Goal: Book appointment/travel/reservation

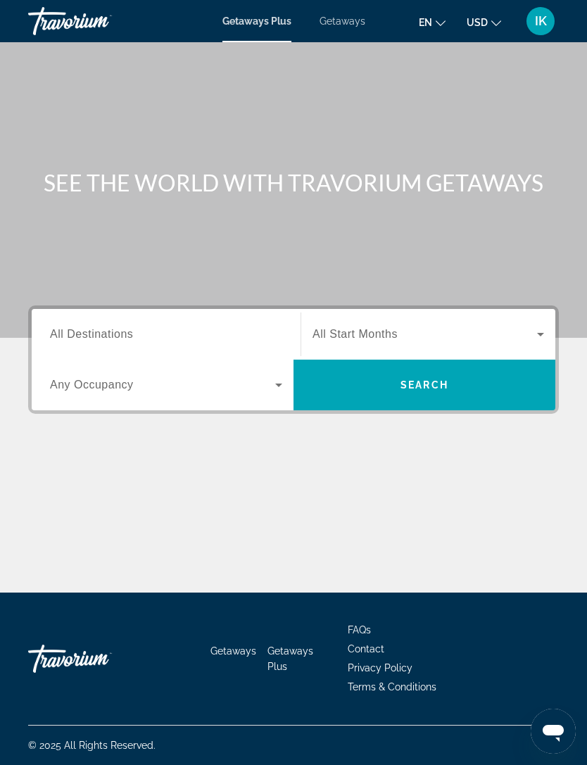
click at [85, 332] on span "All Destinations" at bounding box center [91, 334] width 83 height 12
click at [85, 332] on input "Destination All Destinations" at bounding box center [166, 334] width 232 height 17
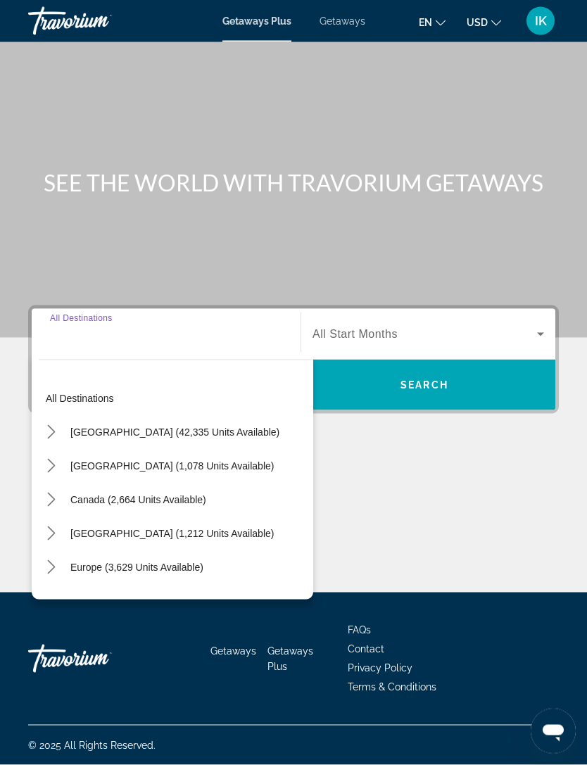
scroll to position [44, 0]
click at [85, 426] on span "[GEOGRAPHIC_DATA] (42,335 units available)" at bounding box center [174, 431] width 209 height 11
type input "**********"
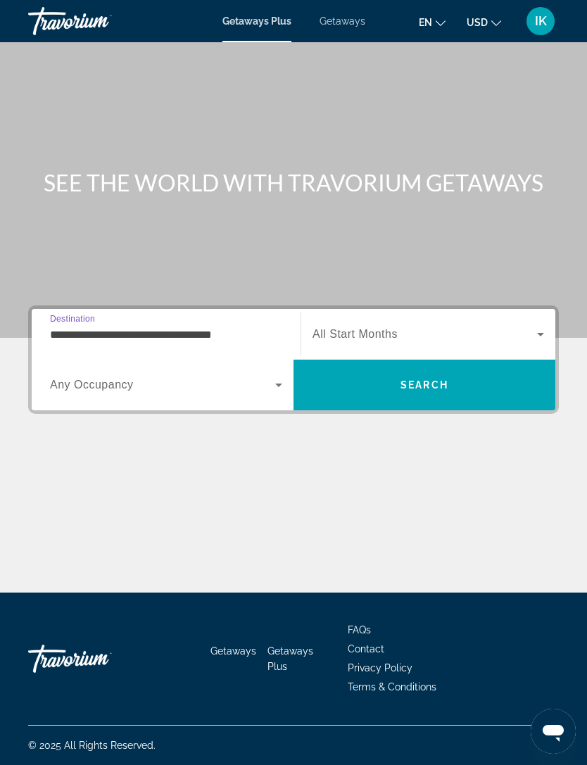
click at [490, 326] on span "Search widget" at bounding box center [424, 334] width 224 height 17
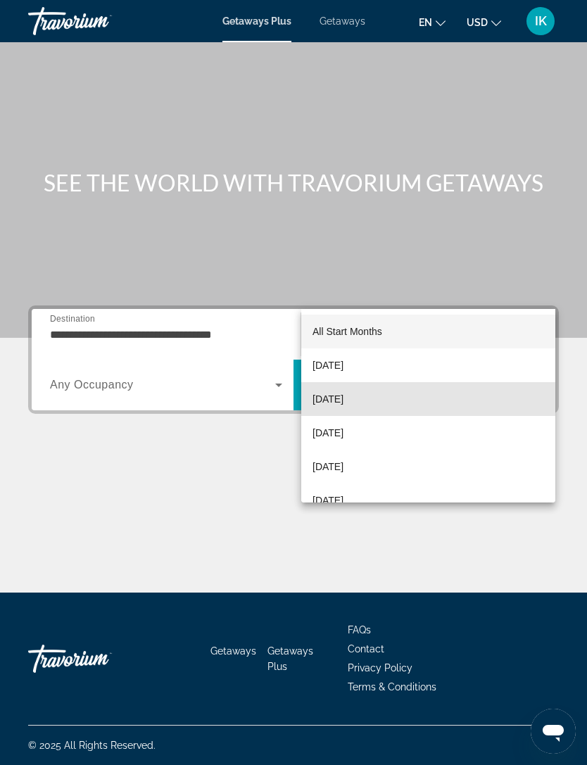
click at [470, 395] on mat-option "[DATE]" at bounding box center [428, 399] width 254 height 34
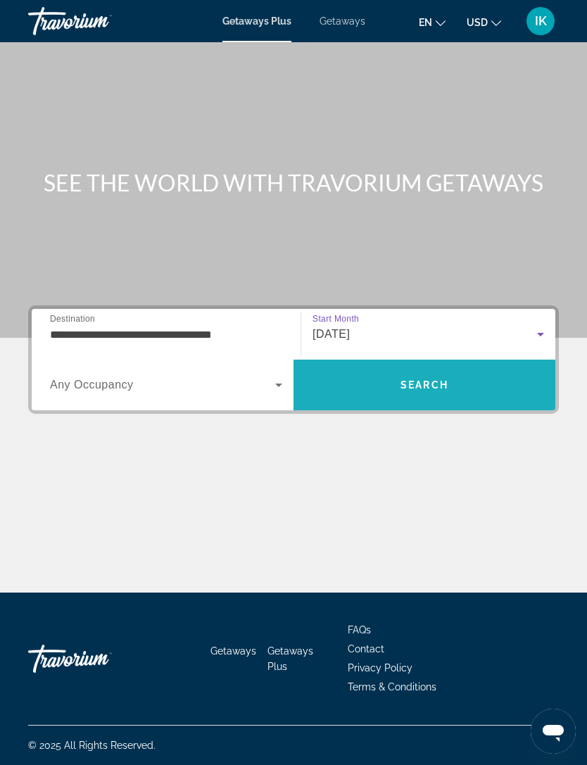
click at [497, 368] on span "Search" at bounding box center [424, 385] width 262 height 34
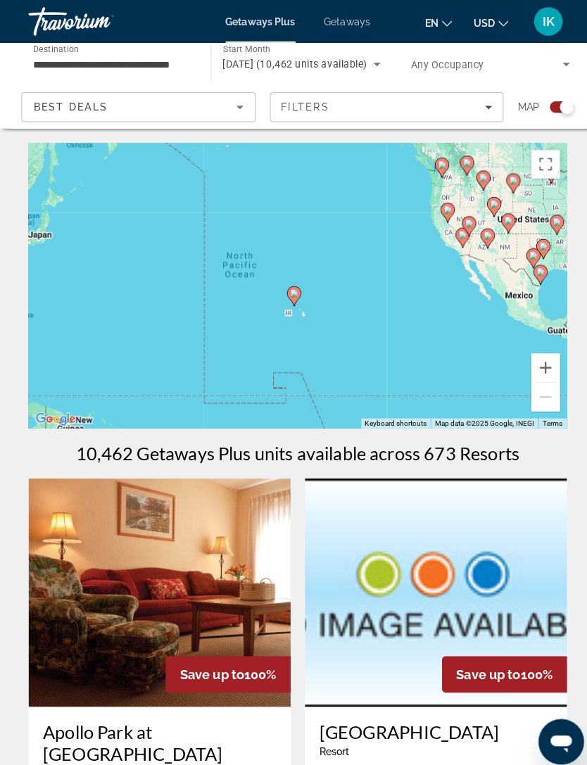
click at [540, 360] on button "Zoom in" at bounding box center [537, 362] width 28 height 28
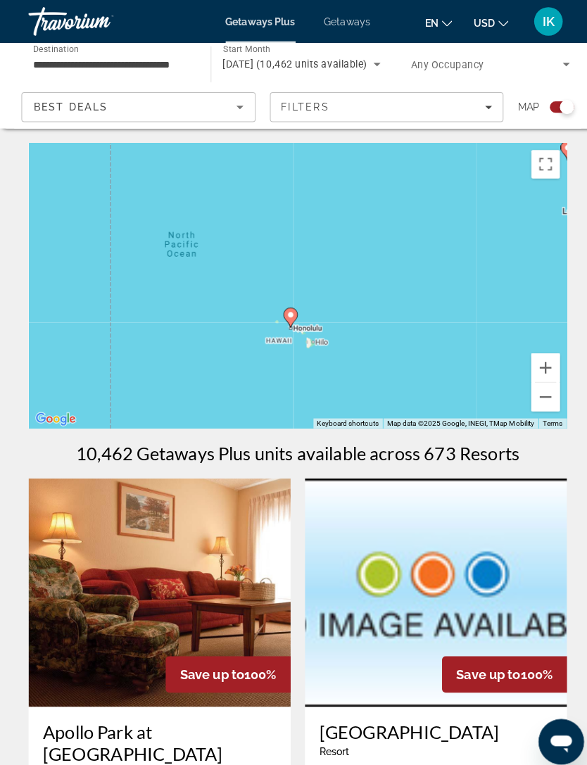
click at [547, 360] on button "Zoom in" at bounding box center [537, 362] width 28 height 28
click at [552, 355] on div "To activate drag with keyboard, press Alt + Enter. Once in keyboard drag state,…" at bounding box center [293, 281] width 531 height 281
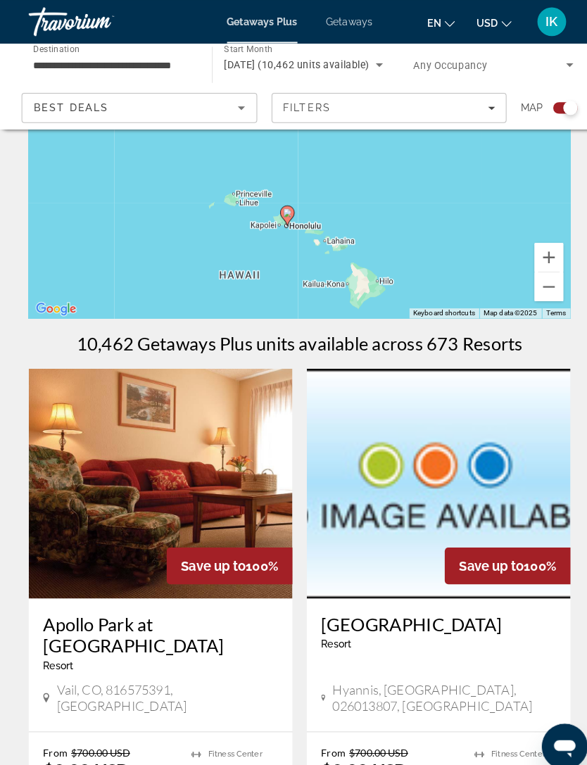
scroll to position [110, 0]
click at [546, 247] on button "Zoom in" at bounding box center [537, 252] width 28 height 28
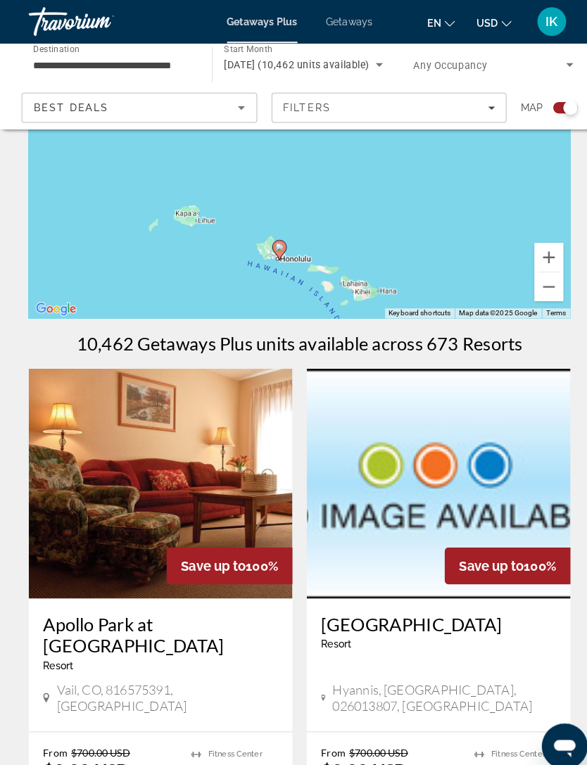
click at [539, 258] on button "Zoom in" at bounding box center [537, 252] width 28 height 28
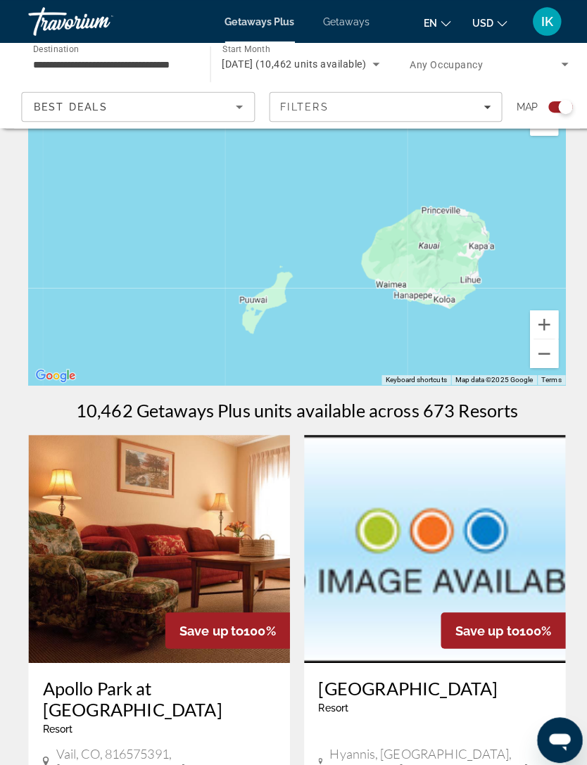
scroll to position [42, 0]
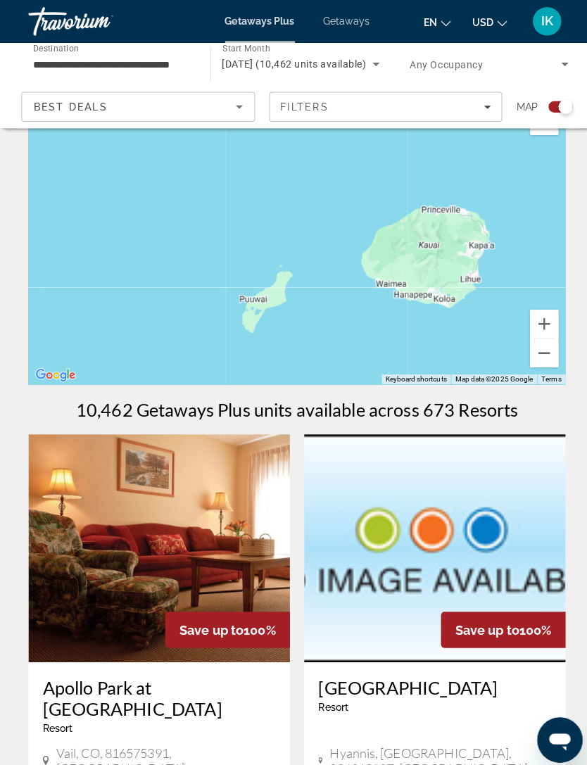
click at [540, 351] on button "Zoom out" at bounding box center [537, 349] width 28 height 28
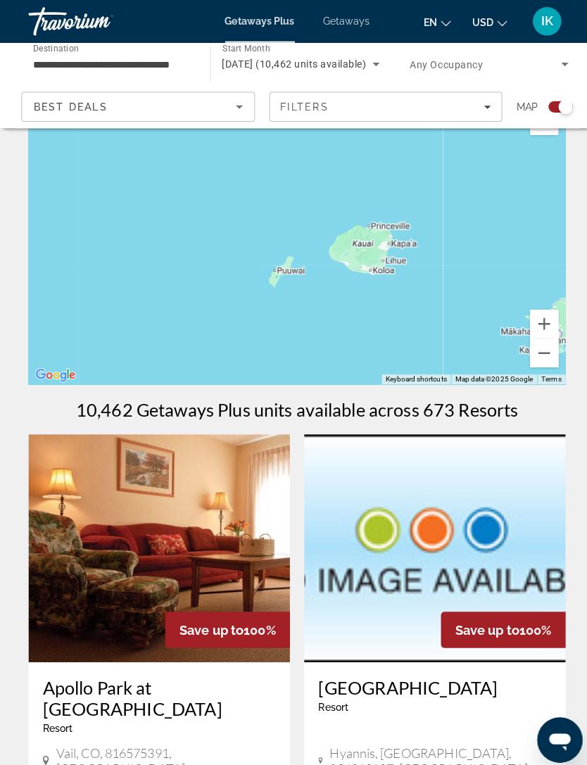
click at [548, 362] on button "Zoom out" at bounding box center [537, 349] width 28 height 28
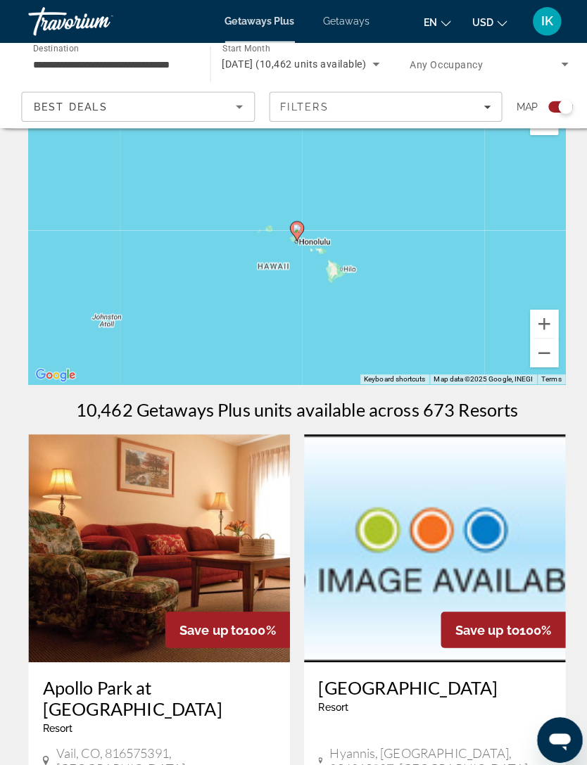
type input "**********"
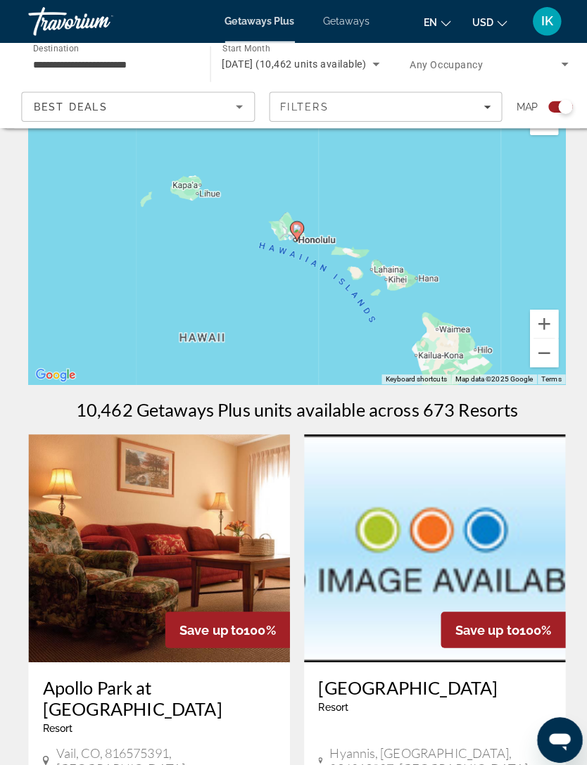
click at [308, 220] on div "To navigate, press the arrow keys. To activate drag with keyboard, press Alt + …" at bounding box center [293, 239] width 531 height 281
click at [299, 221] on gmp-advanced-marker "Main content" at bounding box center [293, 228] width 14 height 21
click at [298, 224] on icon "Main content" at bounding box center [293, 229] width 13 height 18
click at [299, 225] on icon "Main content" at bounding box center [293, 229] width 13 height 18
click at [298, 229] on icon "Main content" at bounding box center [293, 229] width 13 height 18
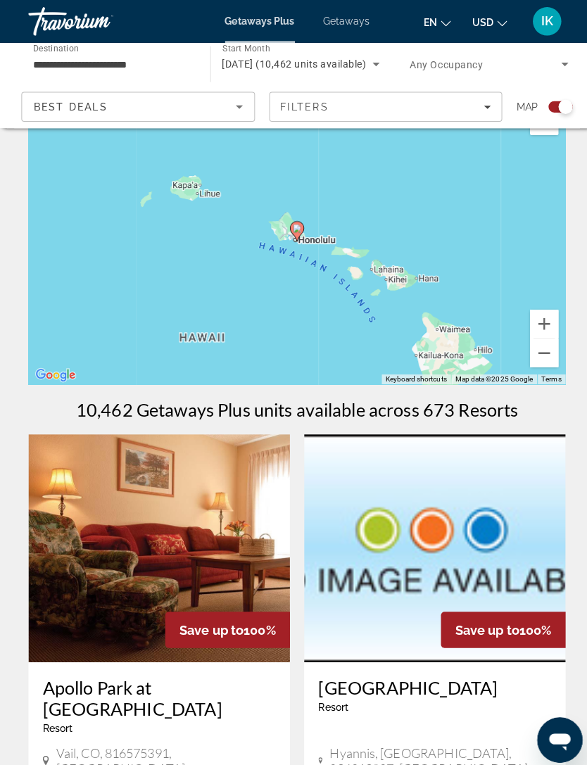
click at [298, 228] on icon "Main content" at bounding box center [293, 229] width 13 height 18
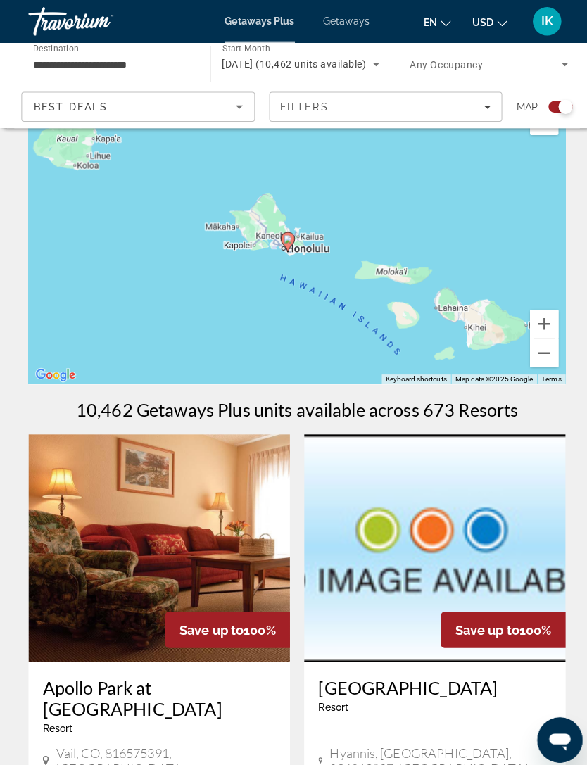
click at [300, 214] on div "To navigate, press the arrow keys. To activate drag with keyboard, press Alt + …" at bounding box center [293, 239] width 531 height 281
click at [290, 232] on icon "Main content" at bounding box center [284, 239] width 14 height 20
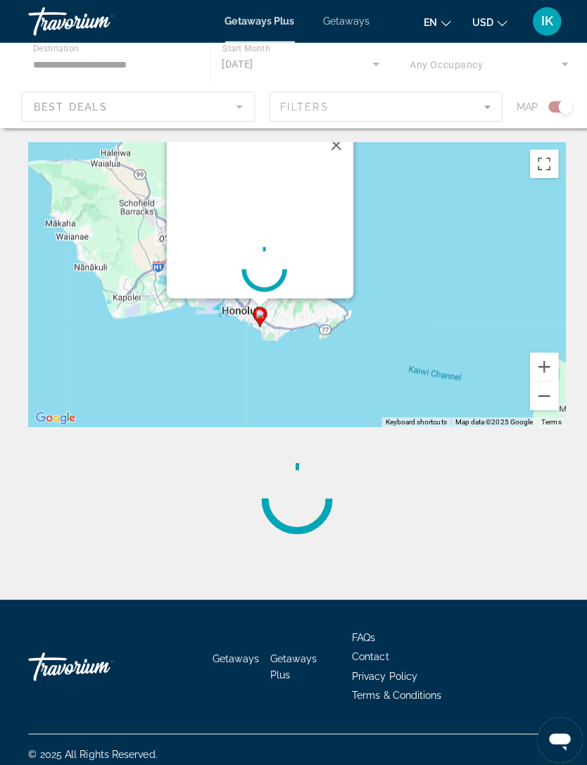
scroll to position [10, 0]
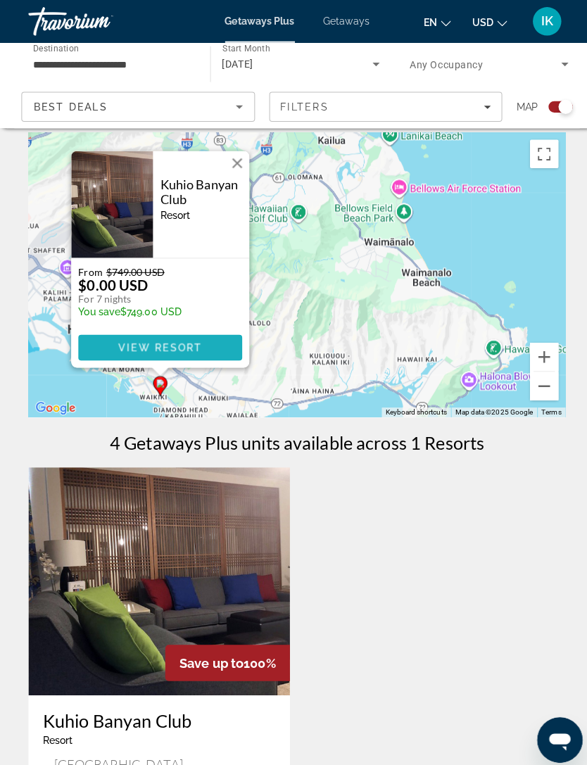
click at [99, 348] on span "Main content" at bounding box center [158, 343] width 162 height 34
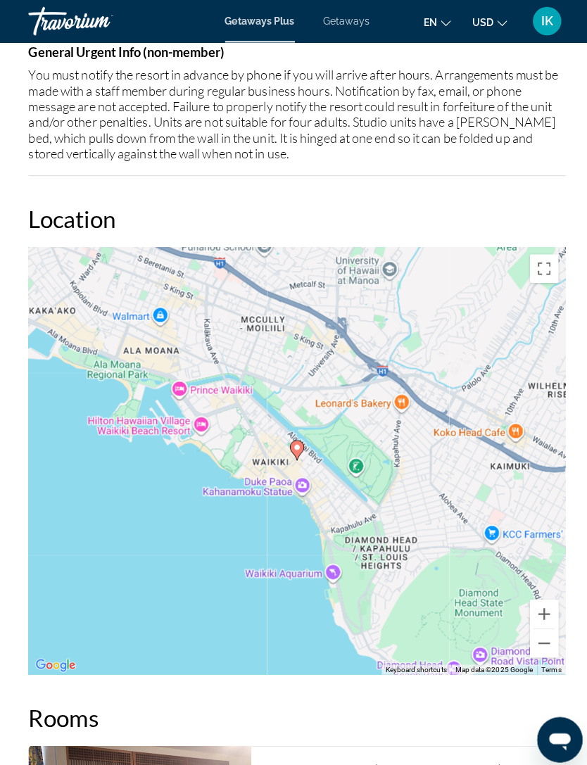
scroll to position [2270, 0]
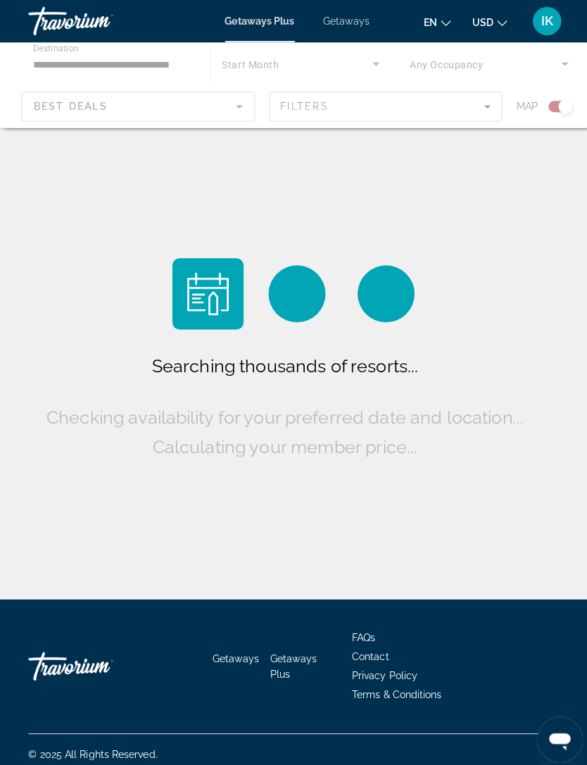
scroll to position [45, 0]
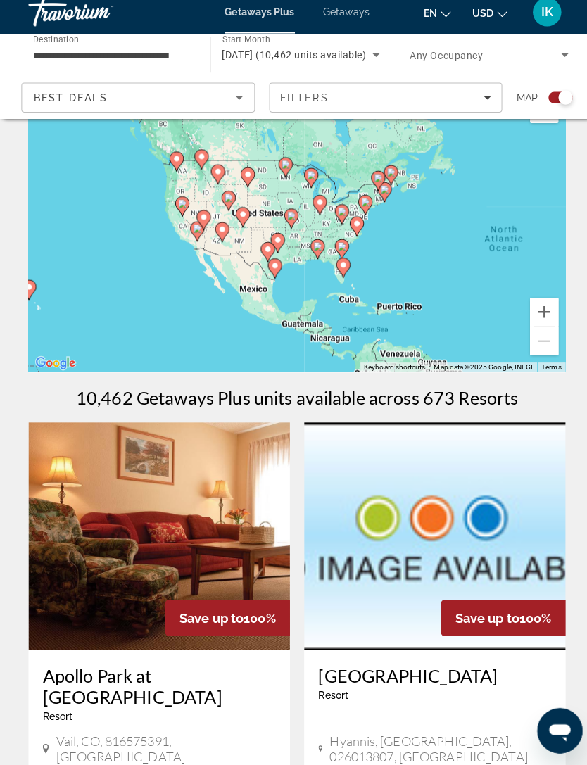
click at [538, 303] on button "Zoom in" at bounding box center [537, 317] width 28 height 28
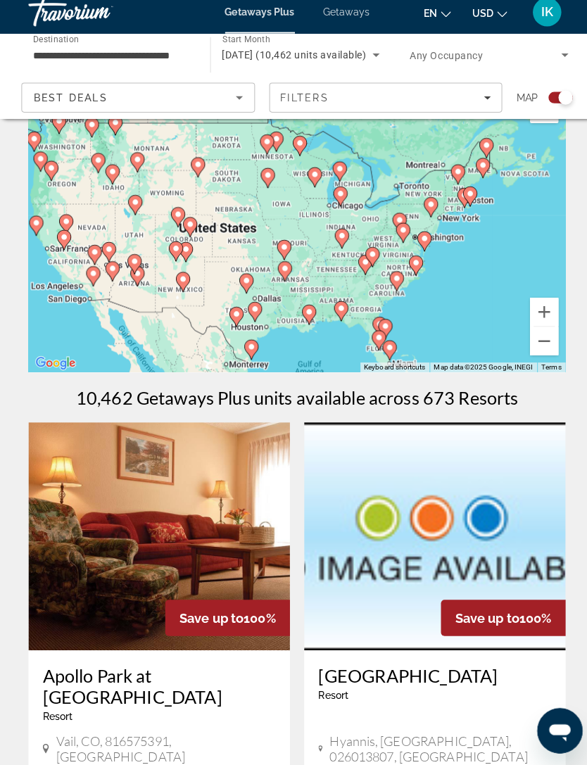
click at [549, 303] on button "Zoom in" at bounding box center [537, 317] width 28 height 28
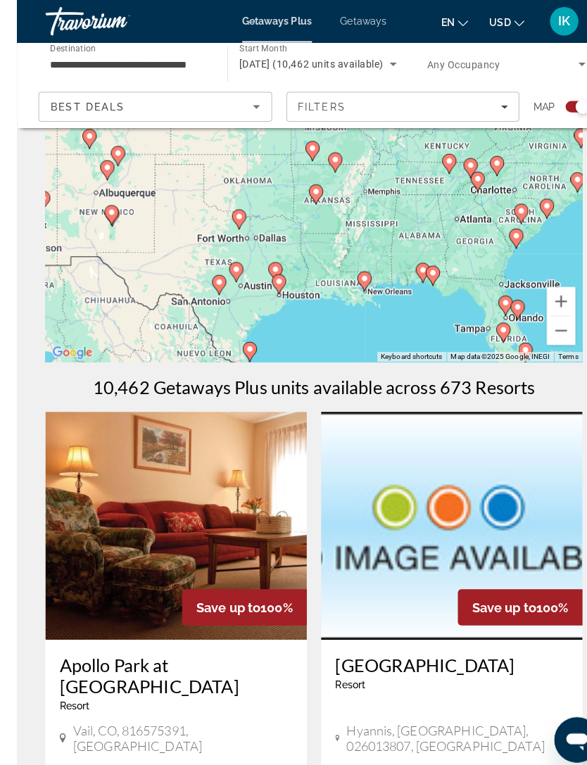
scroll to position [64, 0]
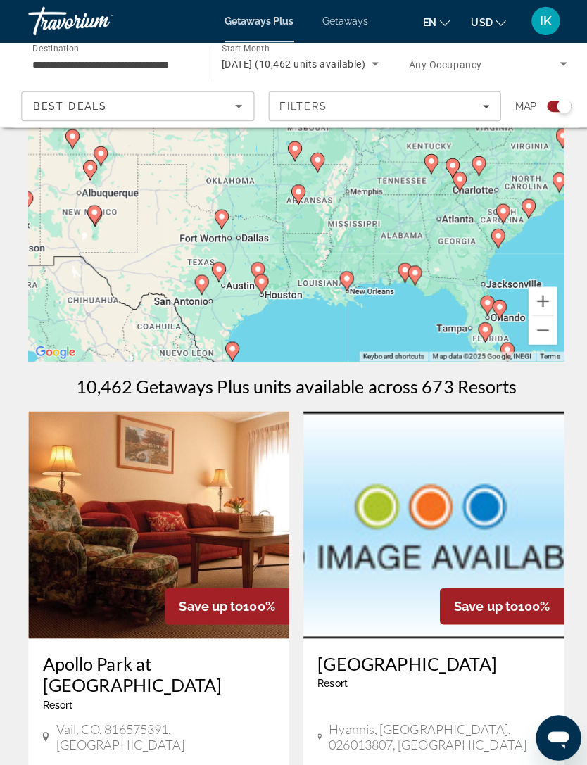
click at [213, 224] on gmp-advanced-marker "Main content" at bounding box center [219, 217] width 14 height 21
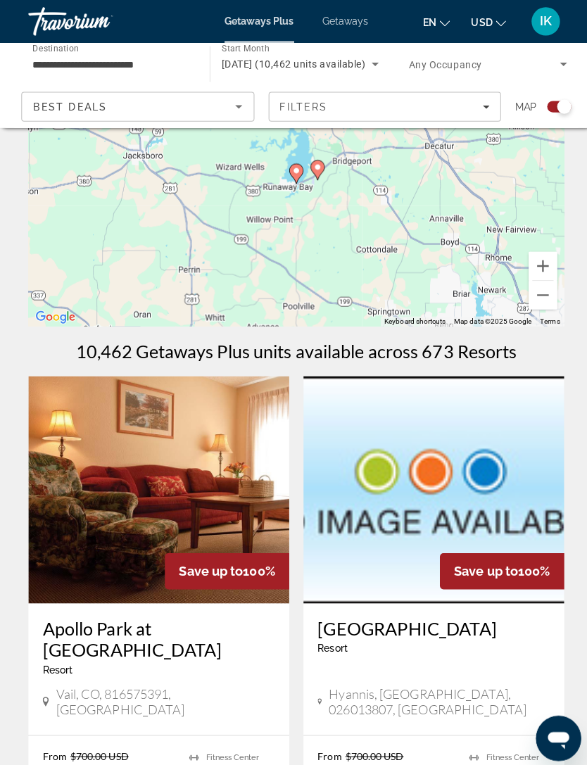
scroll to position [0, 0]
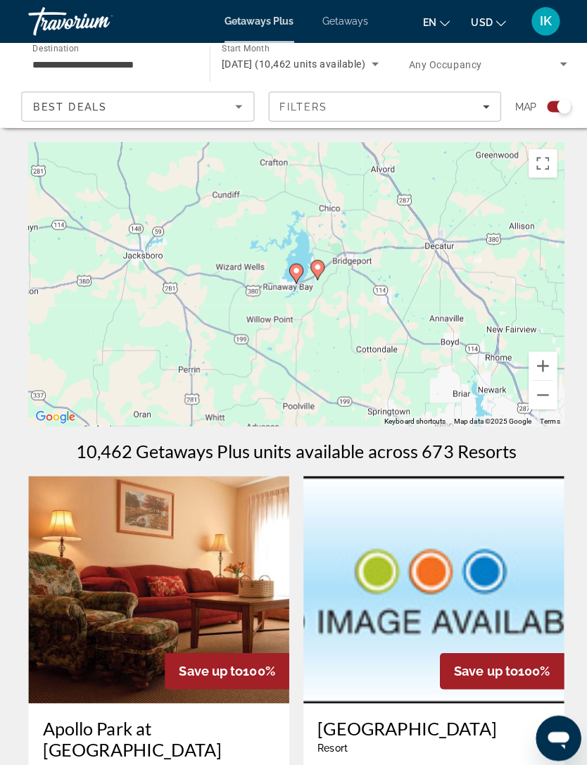
click at [541, 393] on button "Zoom out" at bounding box center [537, 391] width 28 height 28
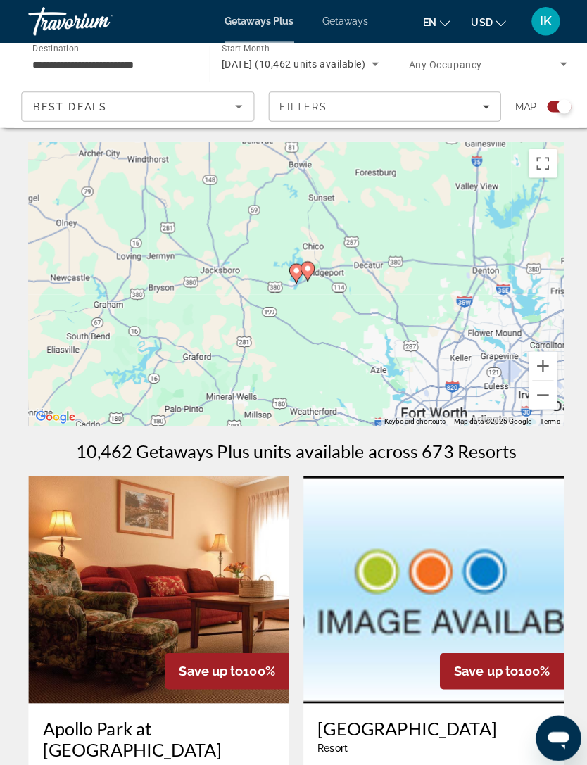
click at [543, 395] on button "Zoom out" at bounding box center [537, 391] width 28 height 28
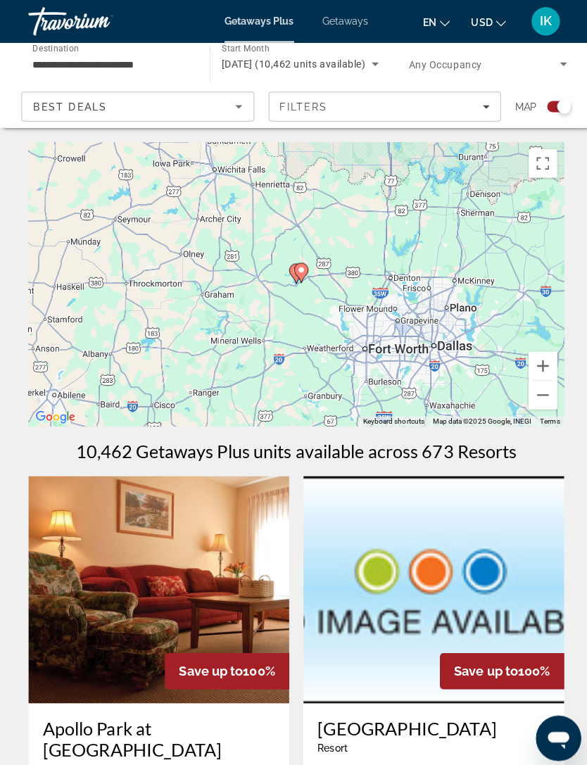
click at [542, 392] on button "Zoom out" at bounding box center [537, 391] width 28 height 28
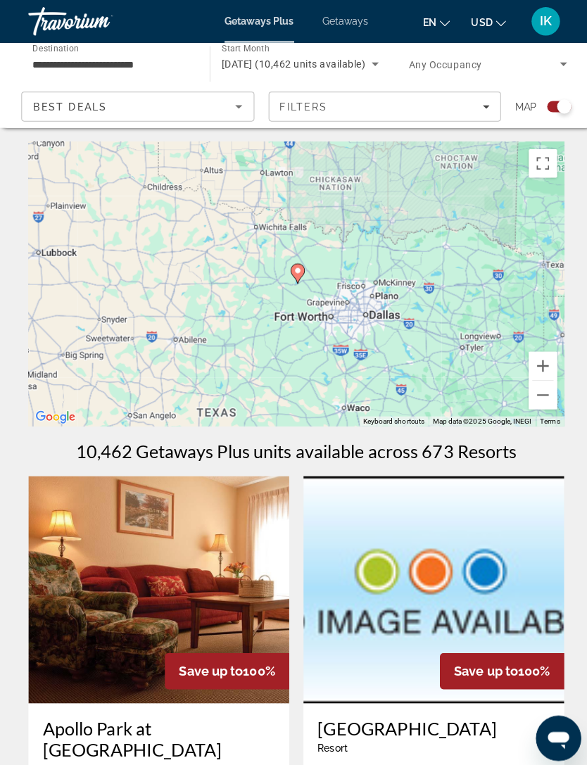
click at [546, 398] on button "Zoom out" at bounding box center [537, 391] width 28 height 28
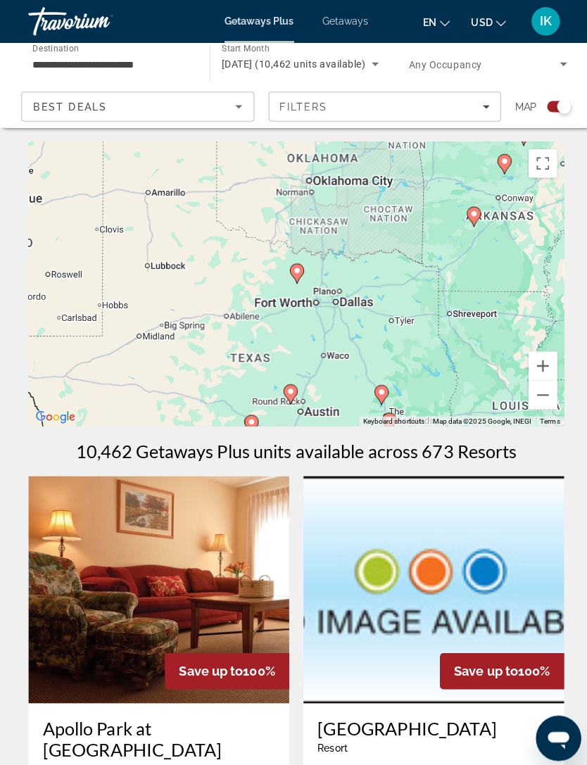
click at [545, 406] on div "To navigate, press the arrow keys. To activate drag with keyboard, press Alt + …" at bounding box center [293, 281] width 531 height 281
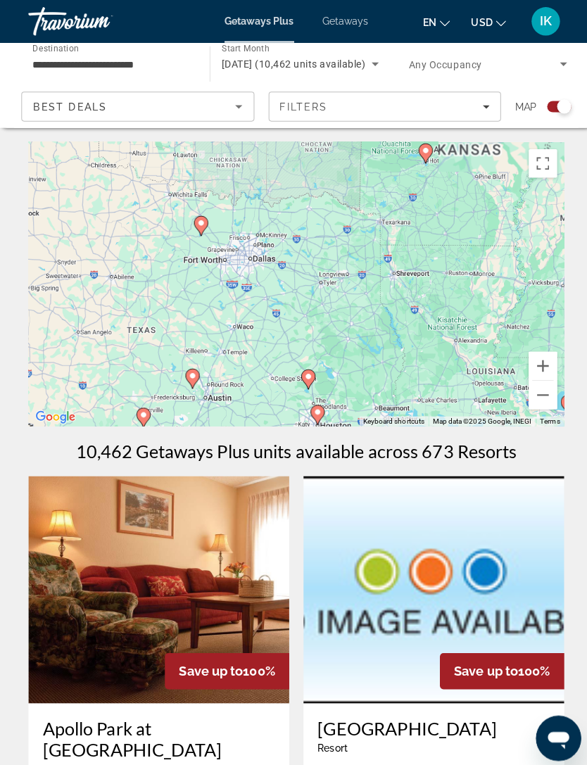
click at [547, 399] on button "Zoom out" at bounding box center [537, 391] width 28 height 28
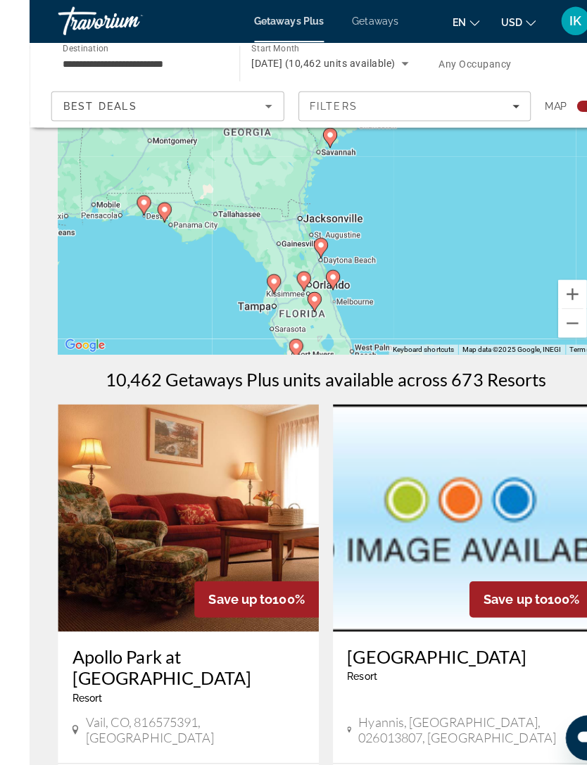
scroll to position [72, 0]
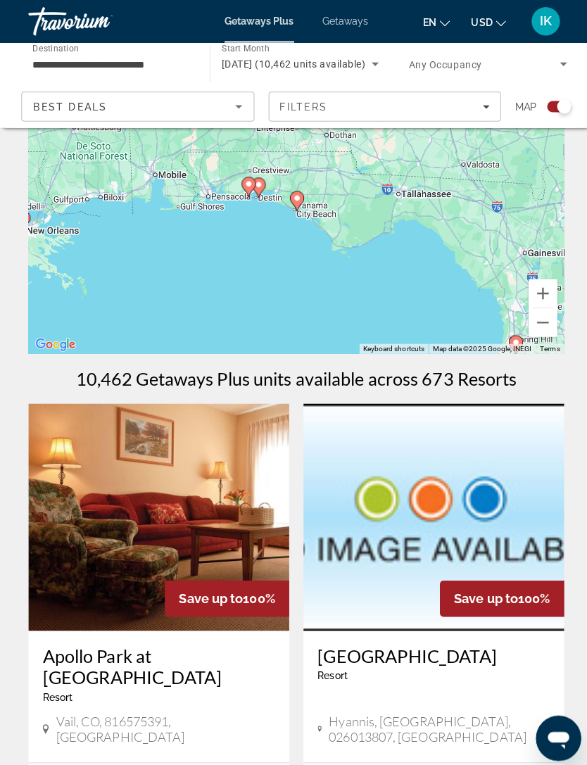
type input "**********"
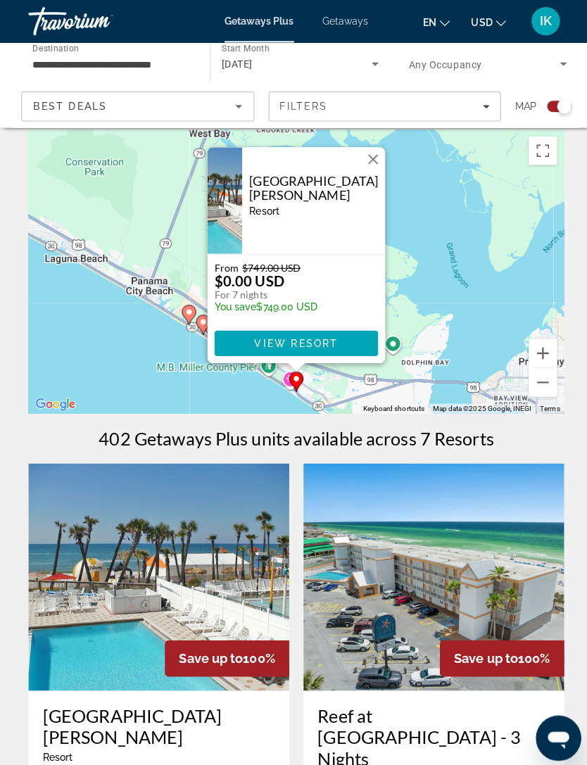
scroll to position [0, 0]
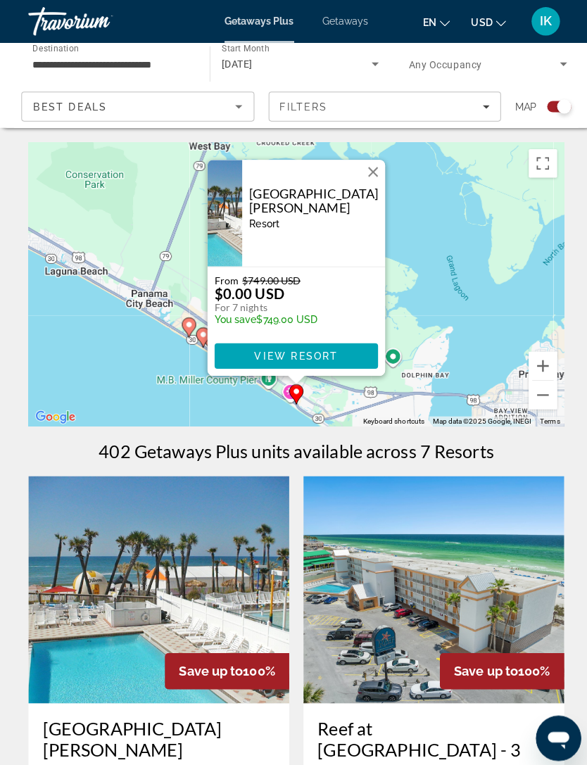
click at [82, 349] on div "To activate drag with keyboard, press Alt + Enter. Once in keyboard drag state,…" at bounding box center [293, 281] width 531 height 281
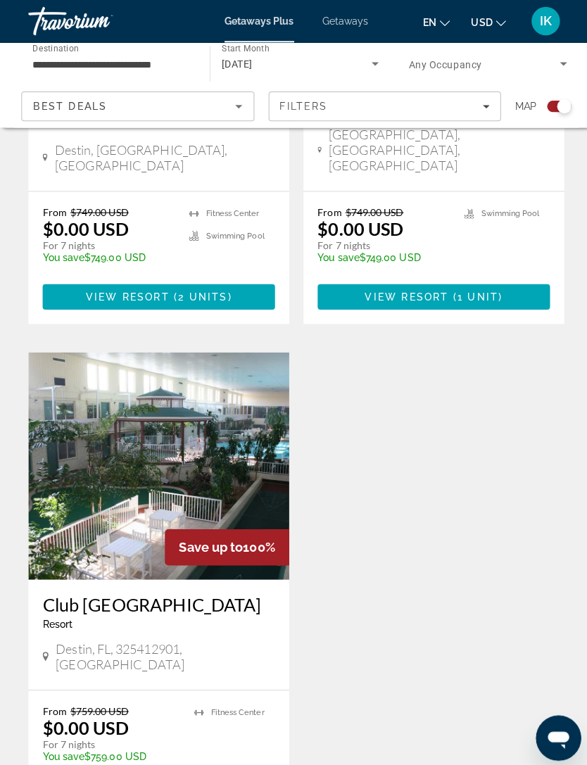
scroll to position [1854, 0]
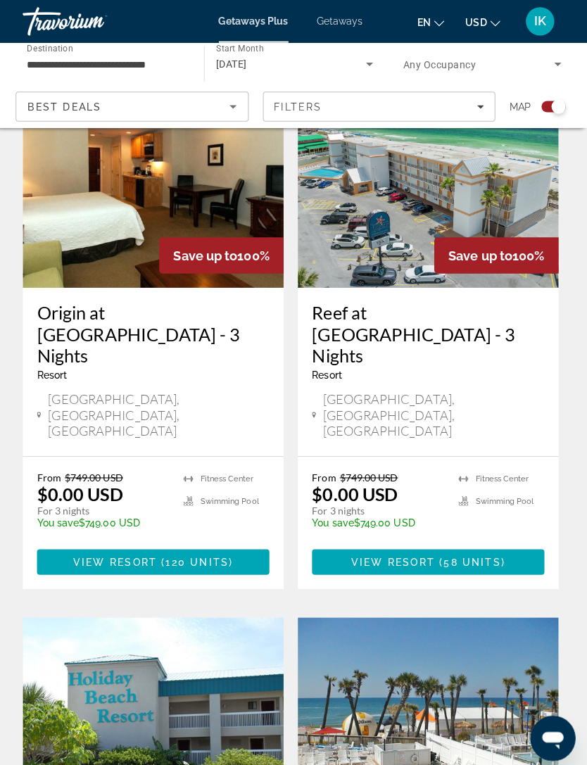
scroll to position [45, 0]
